Goal: Task Accomplishment & Management: Use online tool/utility

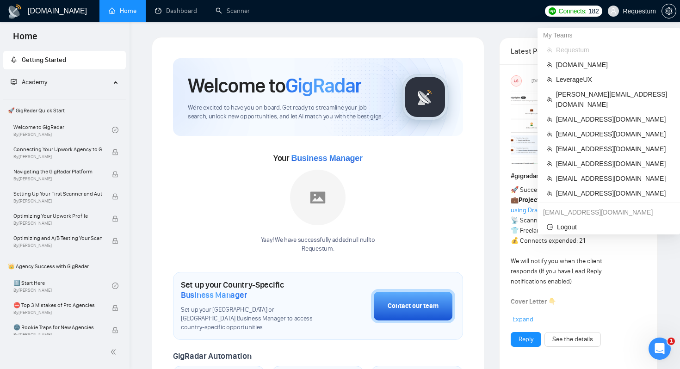
click at [627, 11] on span "Requestum" at bounding box center [639, 11] width 33 height 0
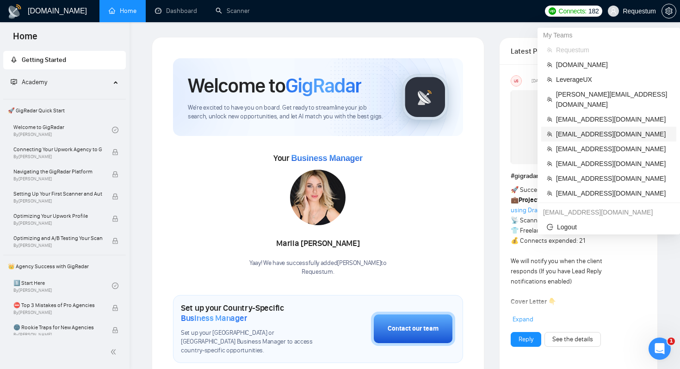
click at [583, 129] on span "[EMAIL_ADDRESS][DOMAIN_NAME]" at bounding box center [613, 134] width 115 height 10
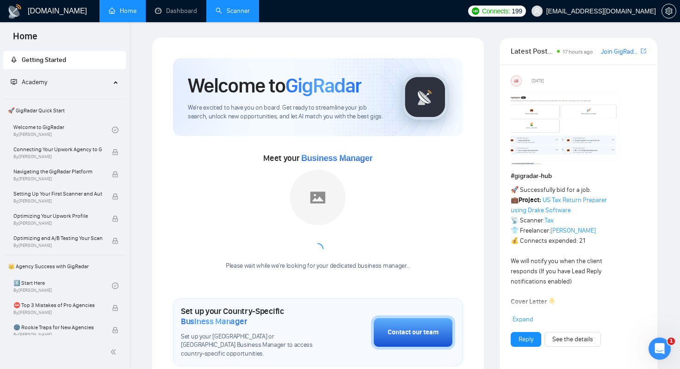
click at [216, 7] on link "Scanner" at bounding box center [233, 11] width 34 height 8
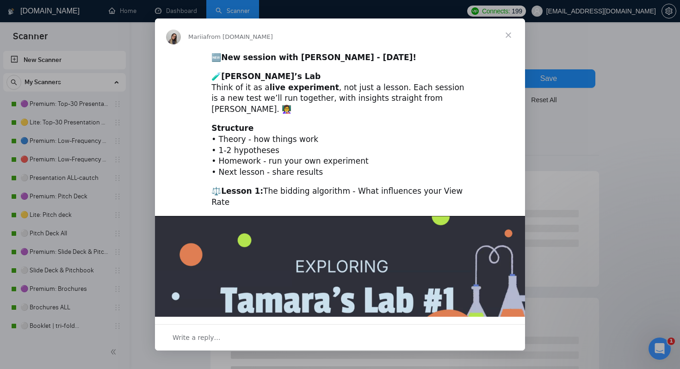
click at [505, 35] on span "Close" at bounding box center [508, 35] width 33 height 33
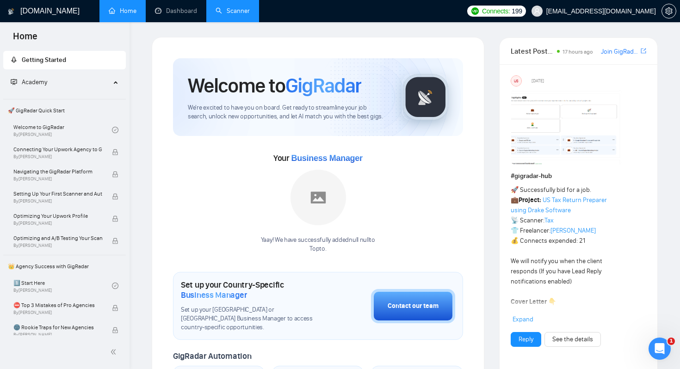
click at [223, 10] on link "Scanner" at bounding box center [233, 11] width 34 height 8
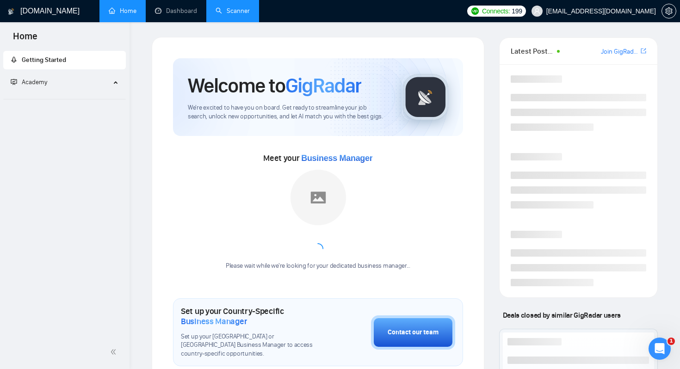
click at [243, 7] on link "Scanner" at bounding box center [233, 11] width 34 height 8
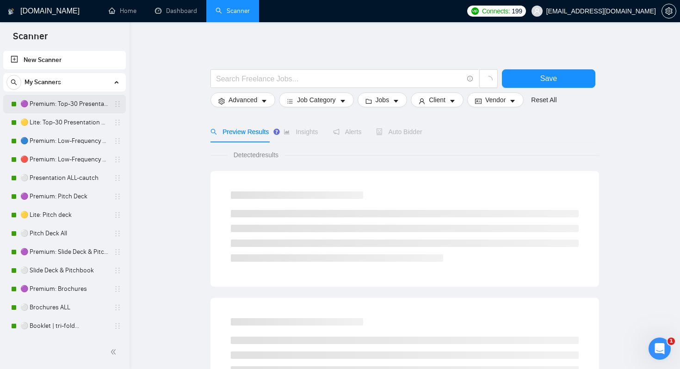
click at [66, 104] on link "🟣 Premium: Top-30 Presentation Keywords" at bounding box center [64, 104] width 88 height 19
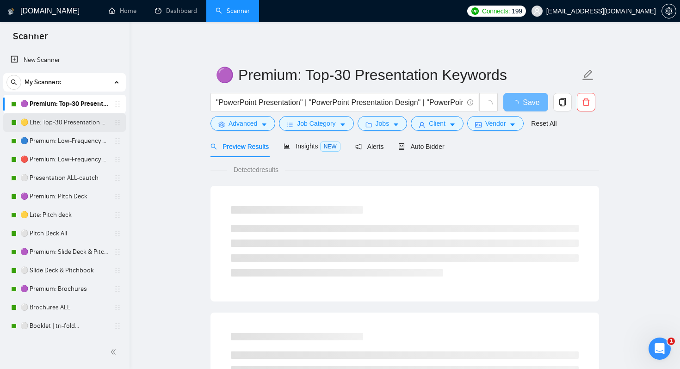
click at [55, 123] on link "🟡 Lite: Top-30 Presentation Keywords" at bounding box center [64, 122] width 88 height 19
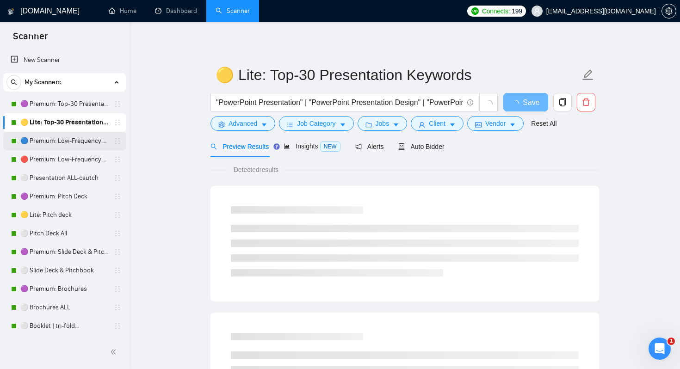
click at [50, 143] on link "🔵 Premium: Low-Frequency Presentations" at bounding box center [64, 141] width 88 height 19
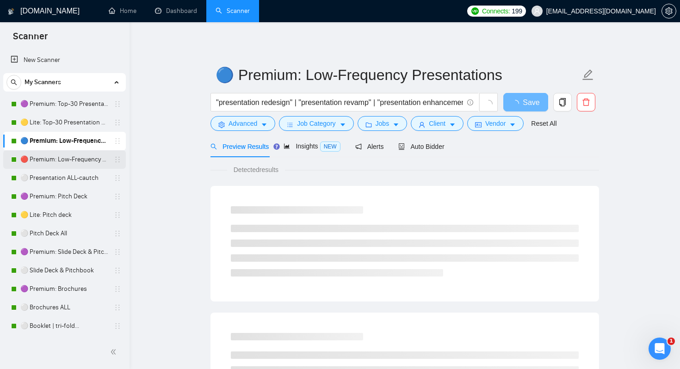
click at [43, 161] on link "🔴 Premium: Low-Frequency Presentations" at bounding box center [64, 159] width 88 height 19
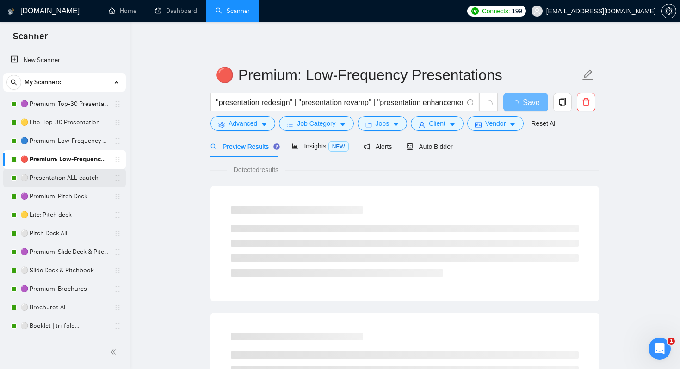
click at [39, 179] on link "⚪ Presentation ALL-cautch" at bounding box center [64, 178] width 88 height 19
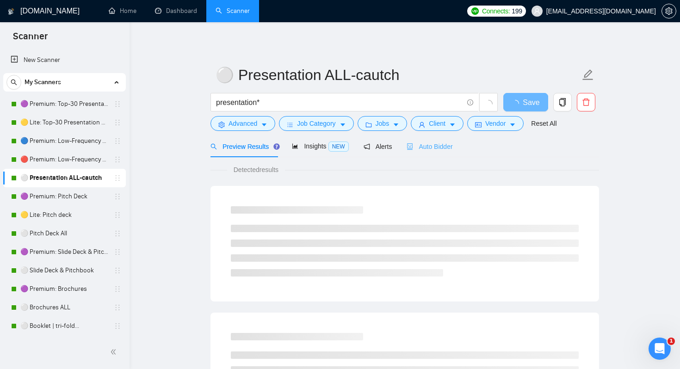
click at [422, 152] on div "Auto Bidder" at bounding box center [430, 147] width 46 height 22
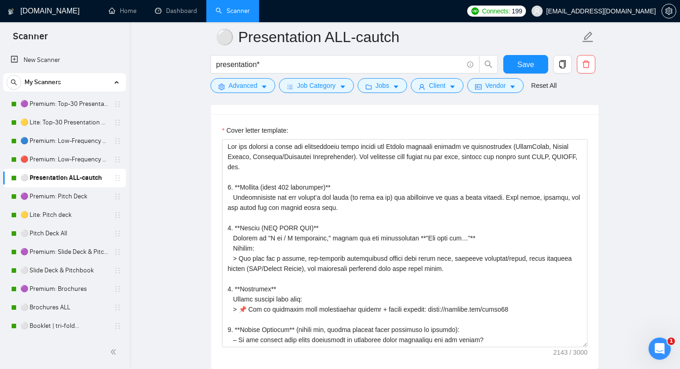
scroll to position [1042, 0]
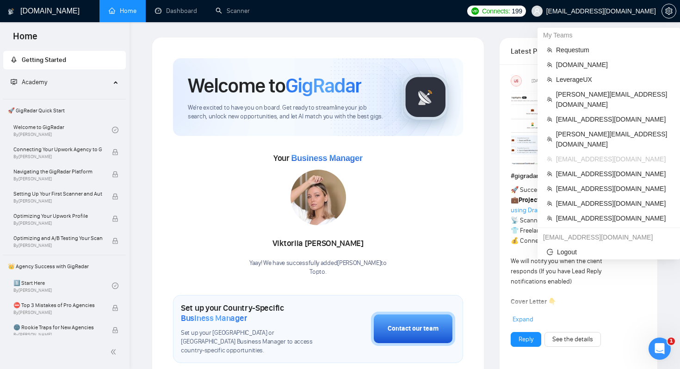
click at [622, 11] on span "[EMAIL_ADDRESS][DOMAIN_NAME]" at bounding box center [601, 11] width 110 height 0
click at [607, 11] on span "[EMAIL_ADDRESS][DOMAIN_NAME]" at bounding box center [601, 11] width 110 height 0
click at [572, 129] on span "karapet@stdevmail.com" at bounding box center [613, 139] width 115 height 20
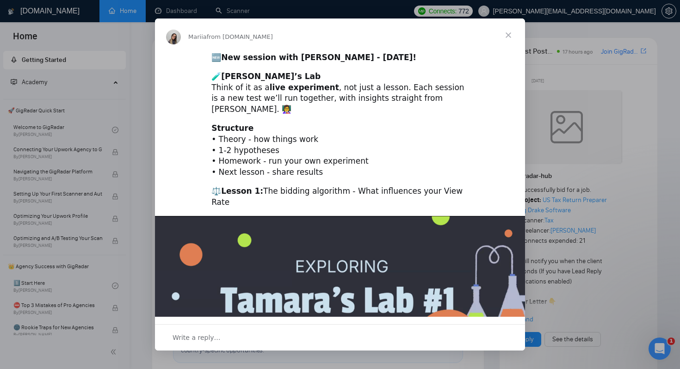
click at [510, 33] on span "Close" at bounding box center [508, 35] width 33 height 33
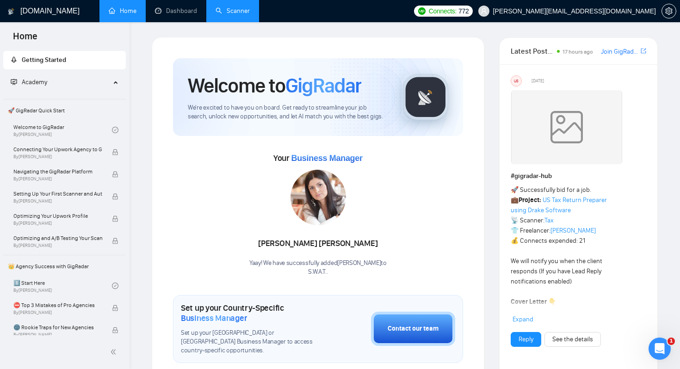
click at [237, 10] on link "Scanner" at bounding box center [233, 11] width 34 height 8
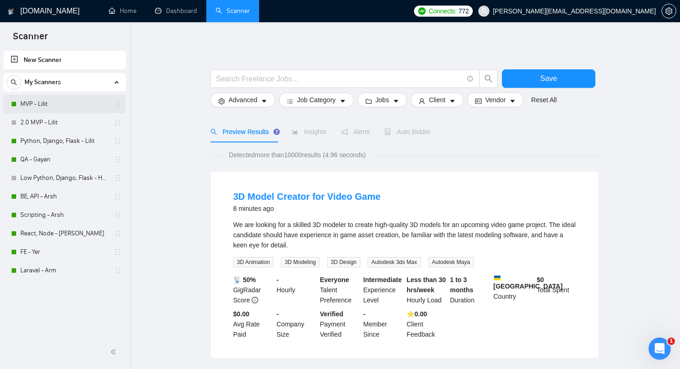
click at [44, 99] on link "MVP - Lilit" at bounding box center [64, 104] width 88 height 19
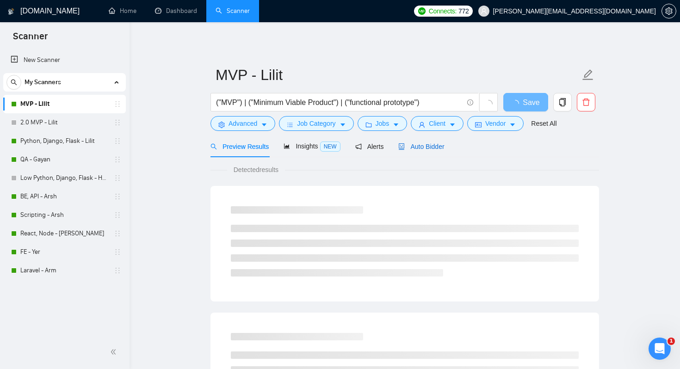
click at [429, 147] on span "Auto Bidder" at bounding box center [421, 146] width 46 height 7
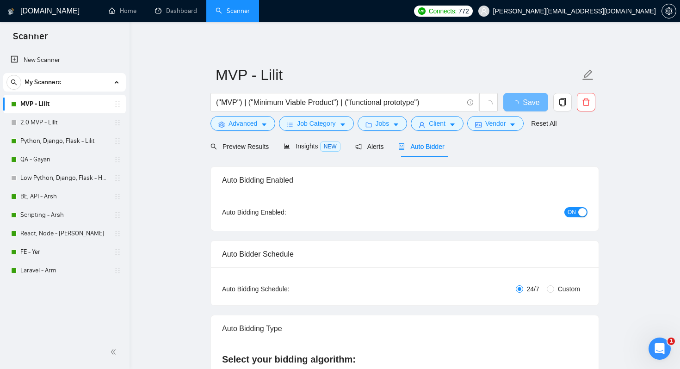
checkbox input "true"
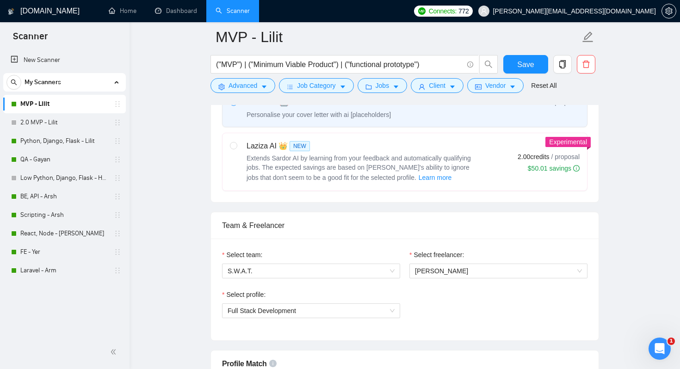
scroll to position [374, 0]
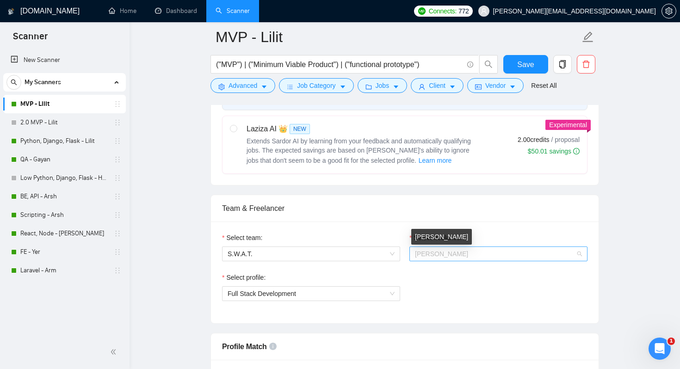
click at [439, 254] on span "Lilit Sargsyan" at bounding box center [441, 253] width 53 height 7
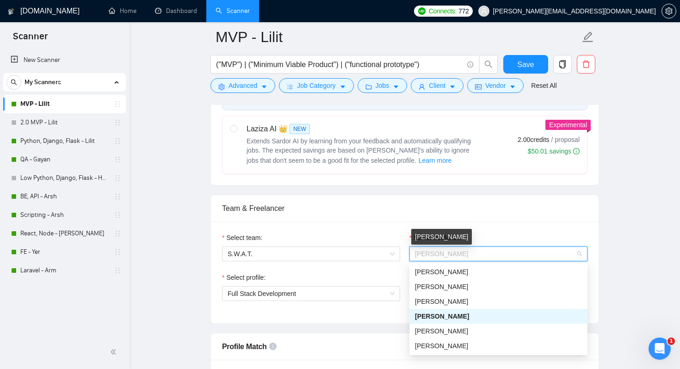
click at [439, 254] on span "Lilit Sargsyan" at bounding box center [441, 253] width 53 height 7
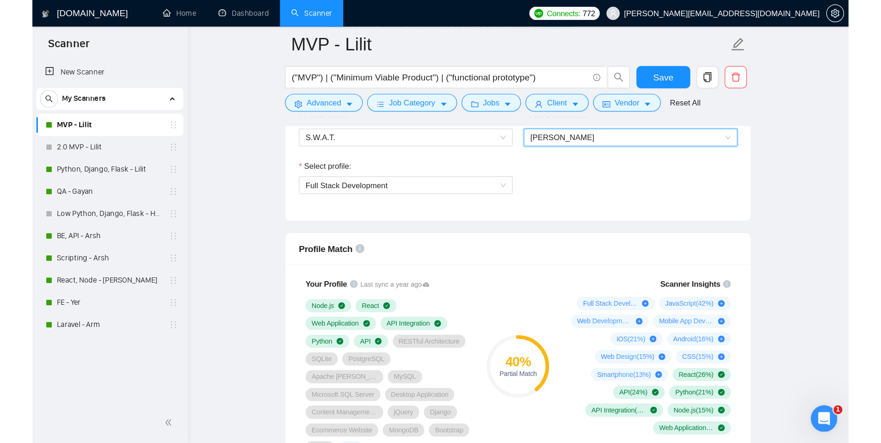
scroll to position [509, 0]
